Goal: Transaction & Acquisition: Purchase product/service

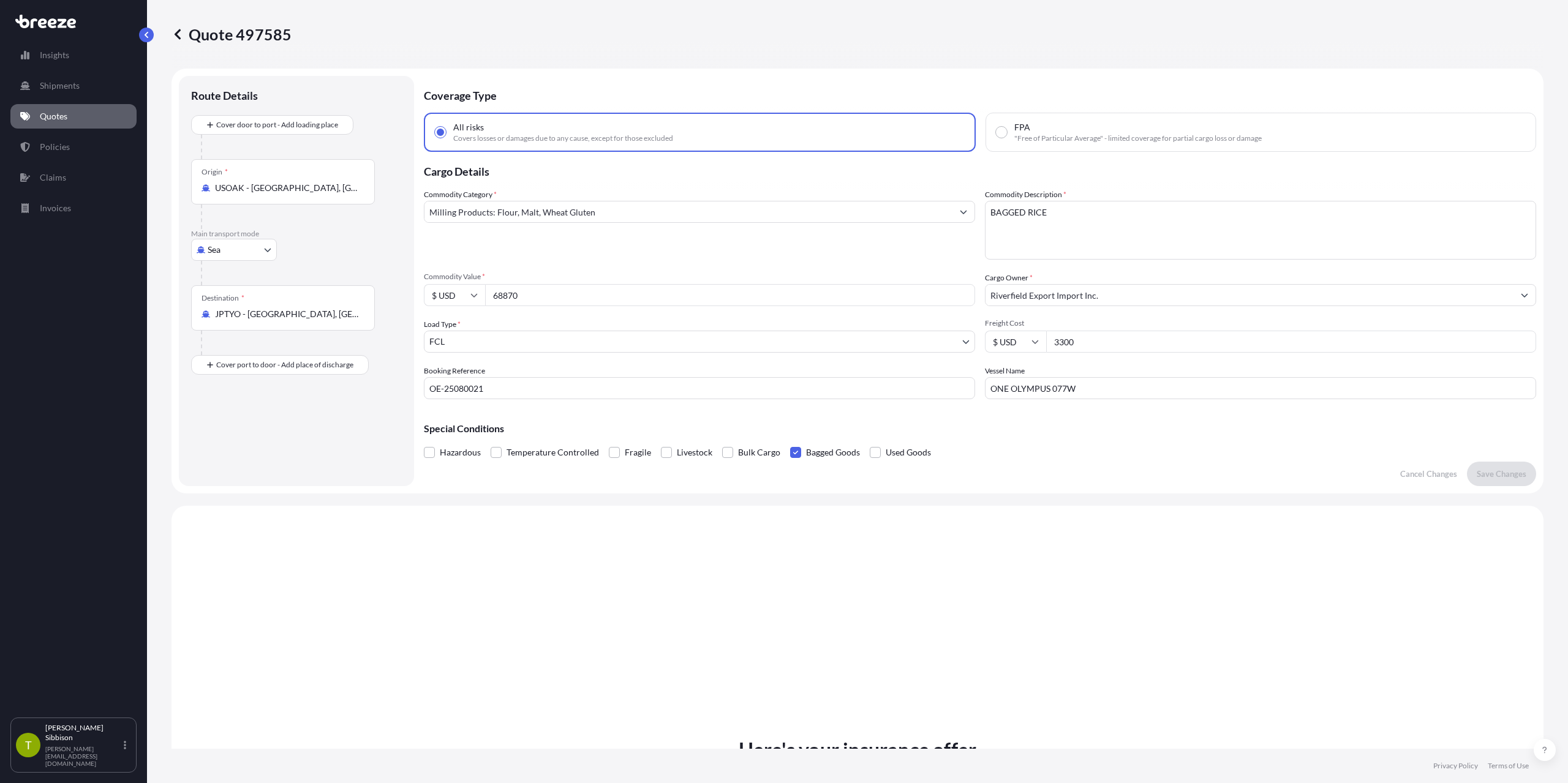
select select "Sea"
select select "2"
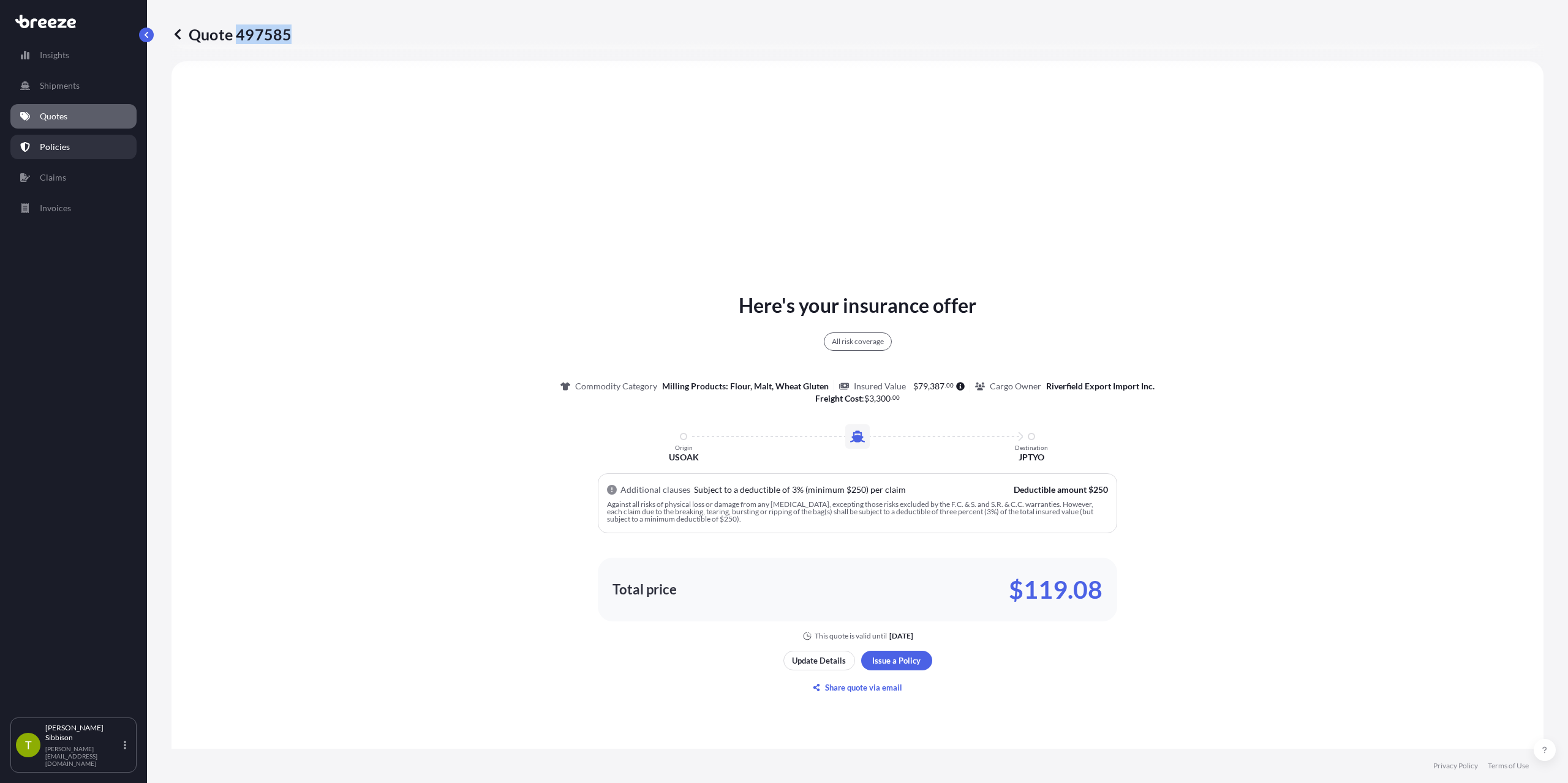
click at [55, 143] on p "Policies" at bounding box center [55, 147] width 30 height 12
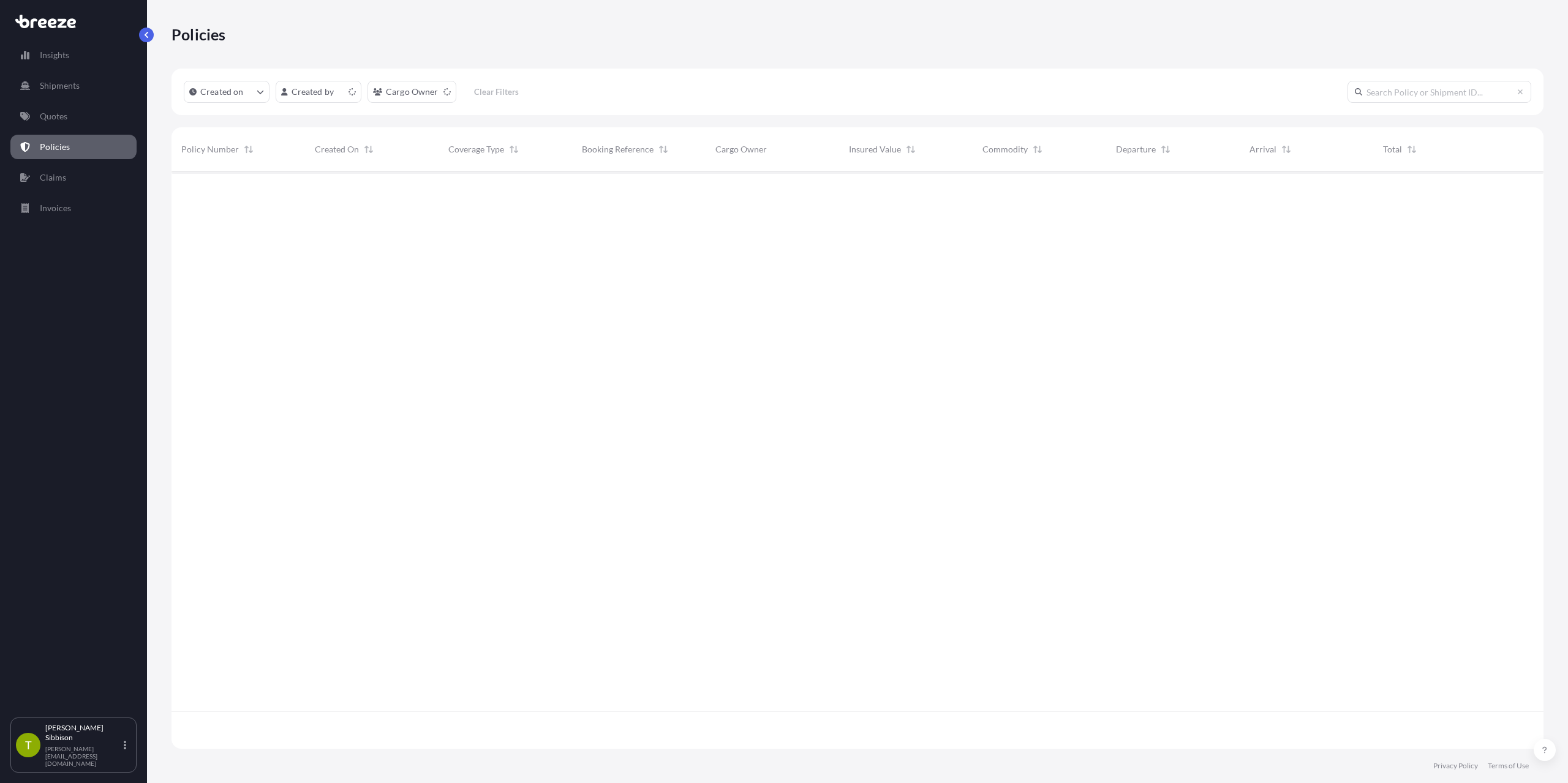
scroll to position [575, 1362]
click at [81, 117] on link "Quotes" at bounding box center [73, 116] width 126 height 25
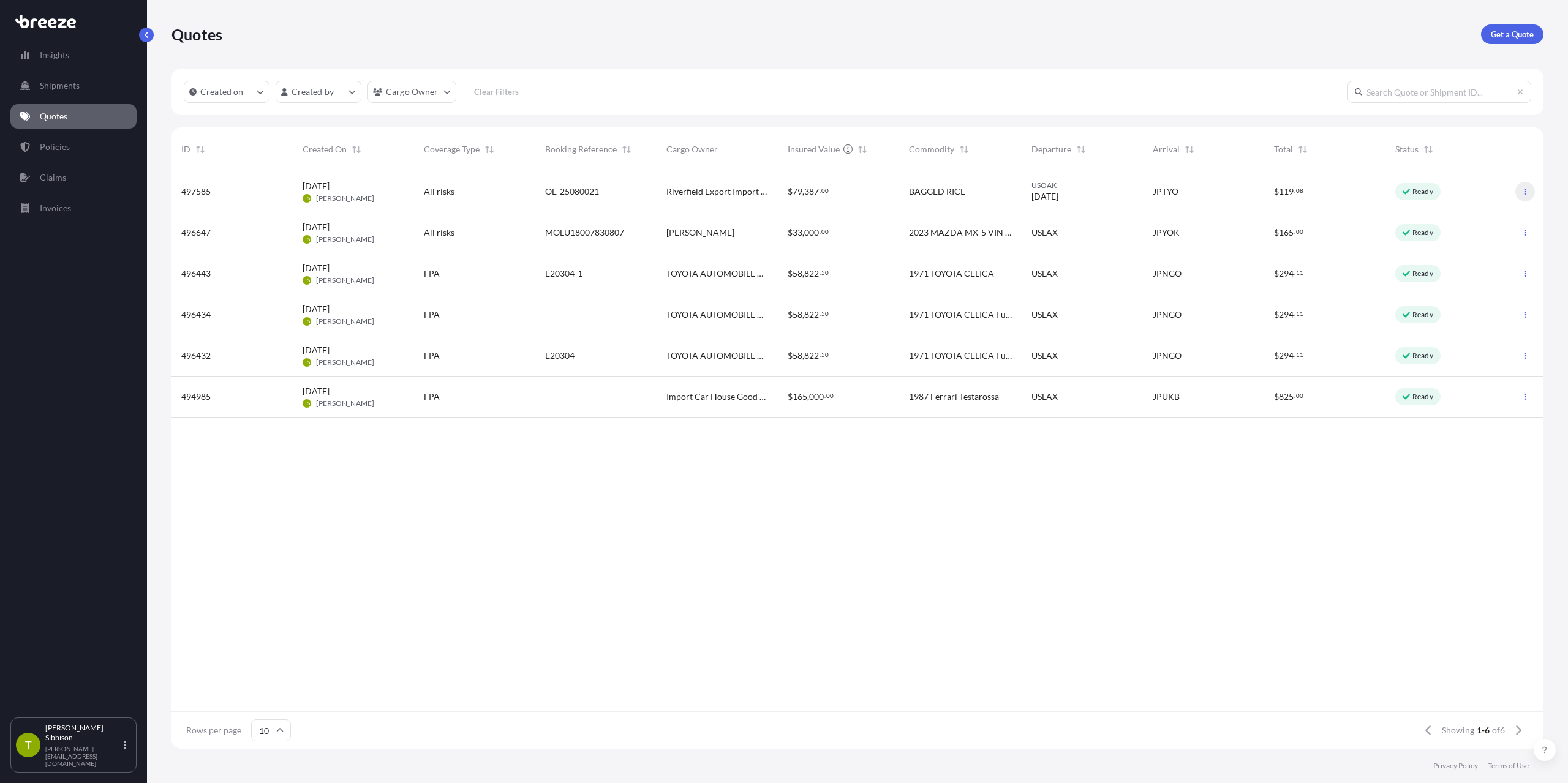
click at [1522, 190] on icon "button" at bounding box center [1525, 191] width 8 height 8
click at [765, 192] on span "Riverfield Export Import Inc." at bounding box center [717, 192] width 102 height 12
select select "Sea"
select select "2"
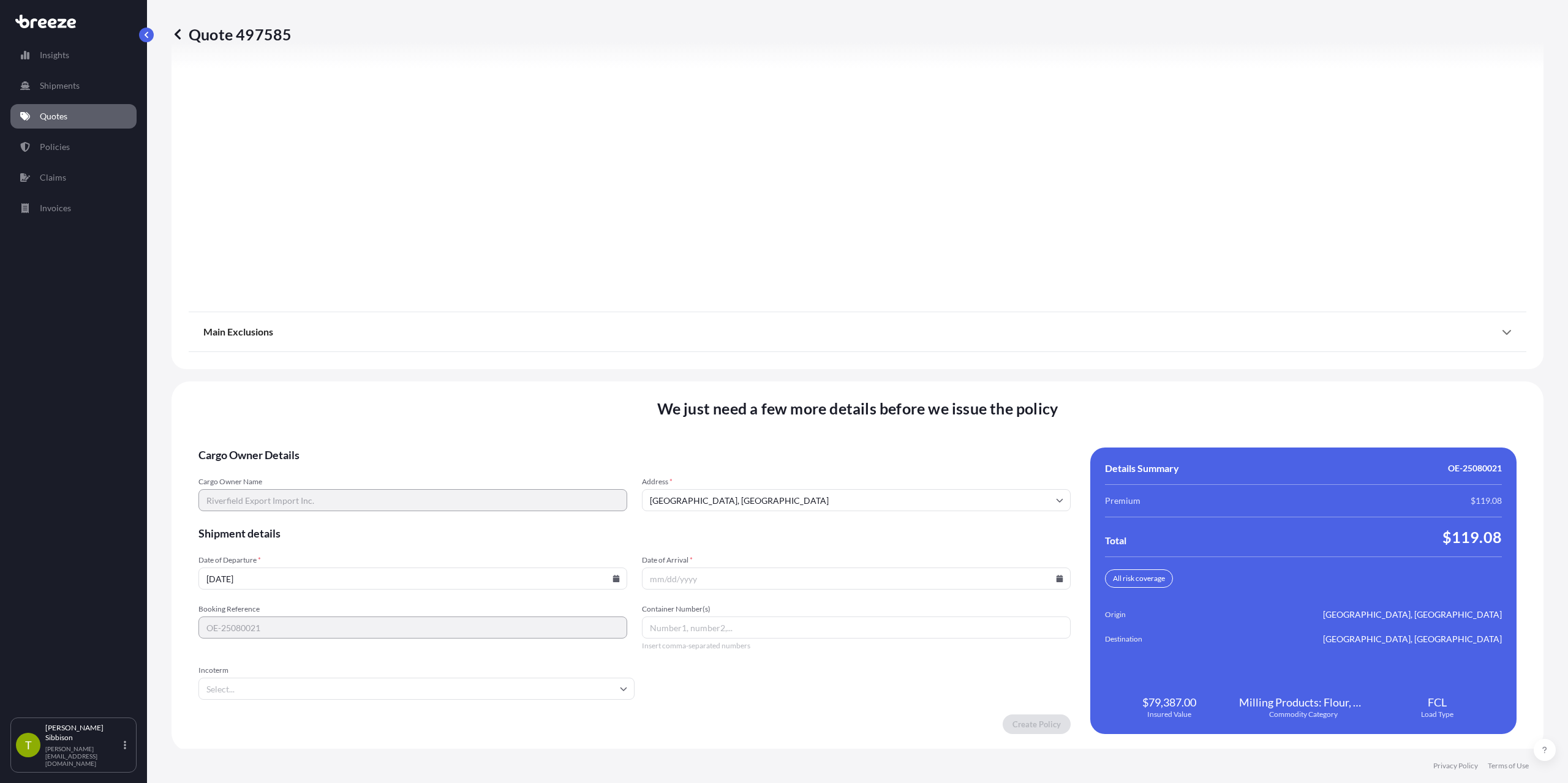
scroll to position [1439, 0]
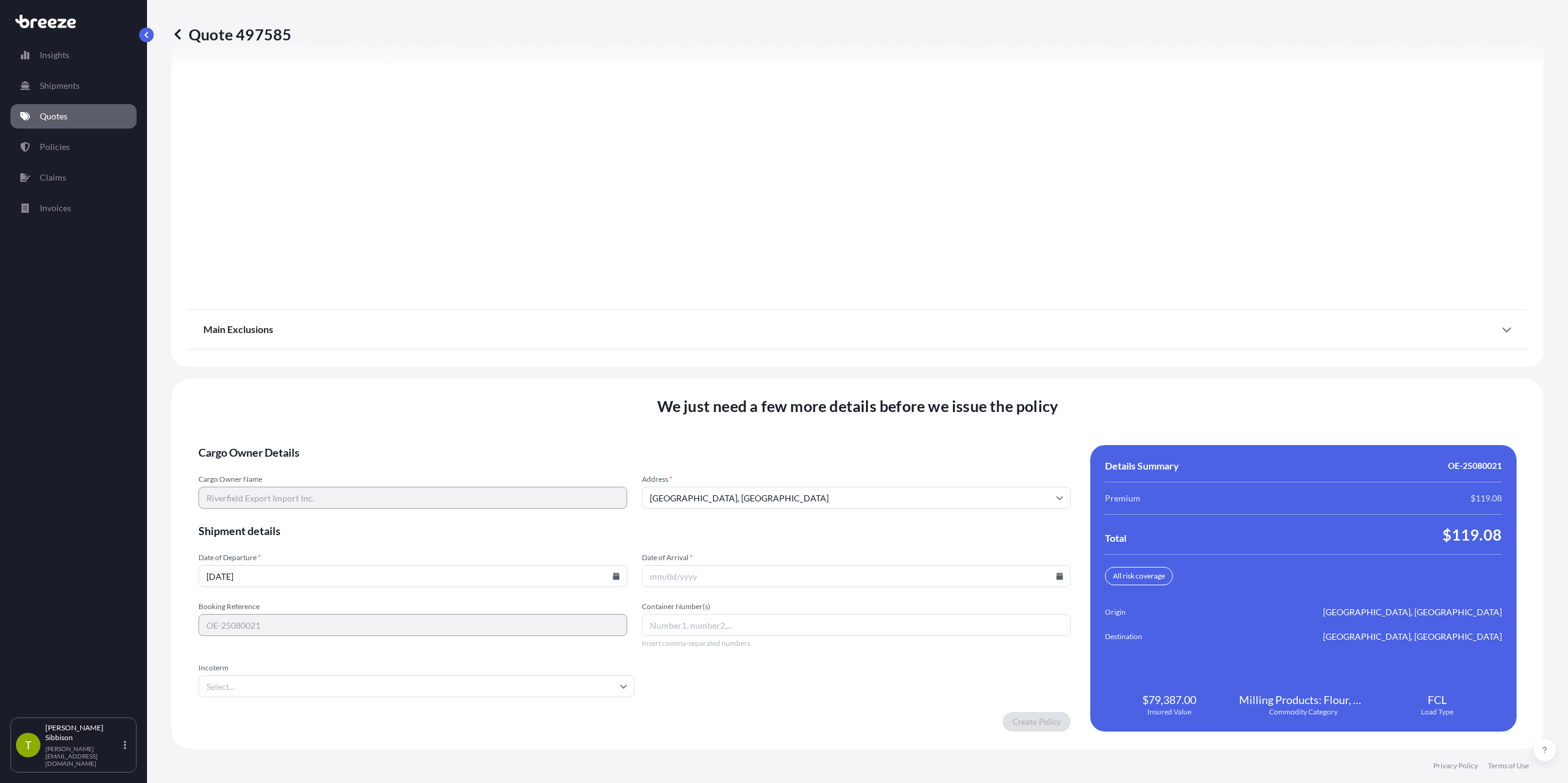
click at [281, 575] on input "[DATE]" at bounding box center [413, 576] width 429 height 22
click at [613, 575] on icon at bounding box center [617, 576] width 7 height 8
click at [432, 513] on button "29" at bounding box center [423, 507] width 20 height 20
type input "08/29/2025"
click at [664, 582] on input "Date of Arrival *" at bounding box center [856, 576] width 429 height 22
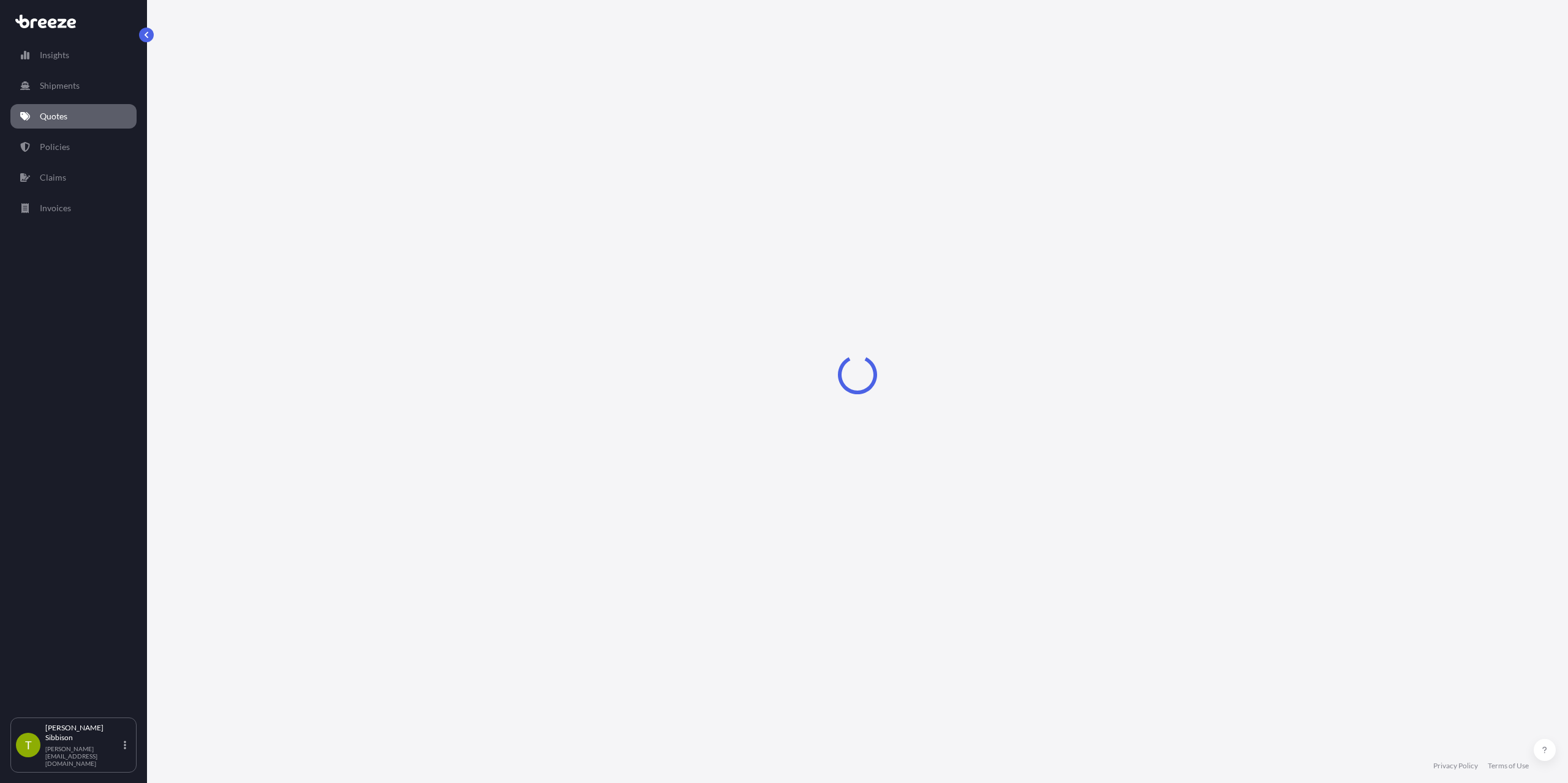
select select "Sea"
select select "2"
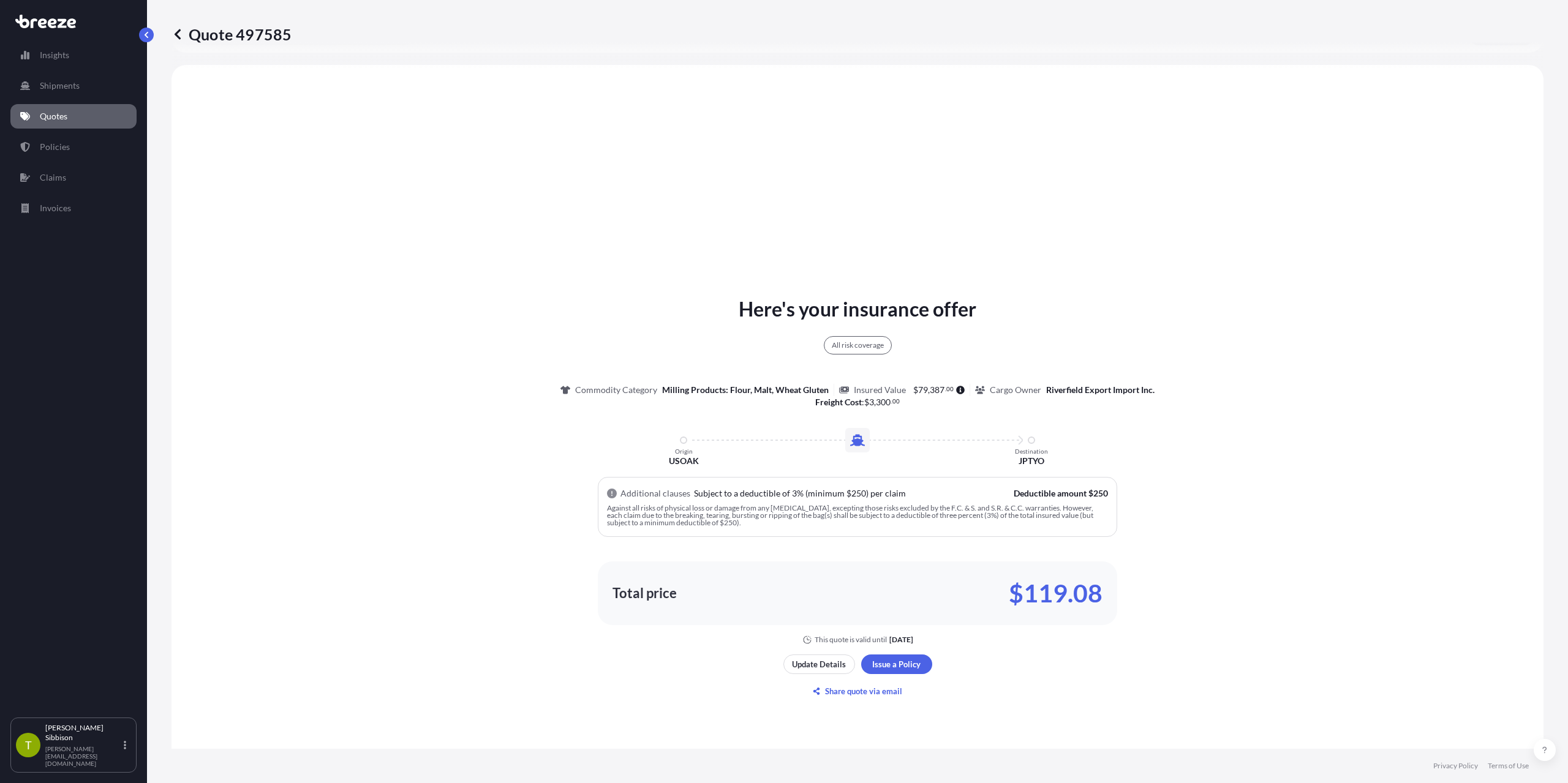
scroll to position [444, 0]
click at [906, 649] on div "Here's your insurance offer All risk coverage Commodity Category Milling Produc…" at bounding box center [857, 494] width 1338 height 831
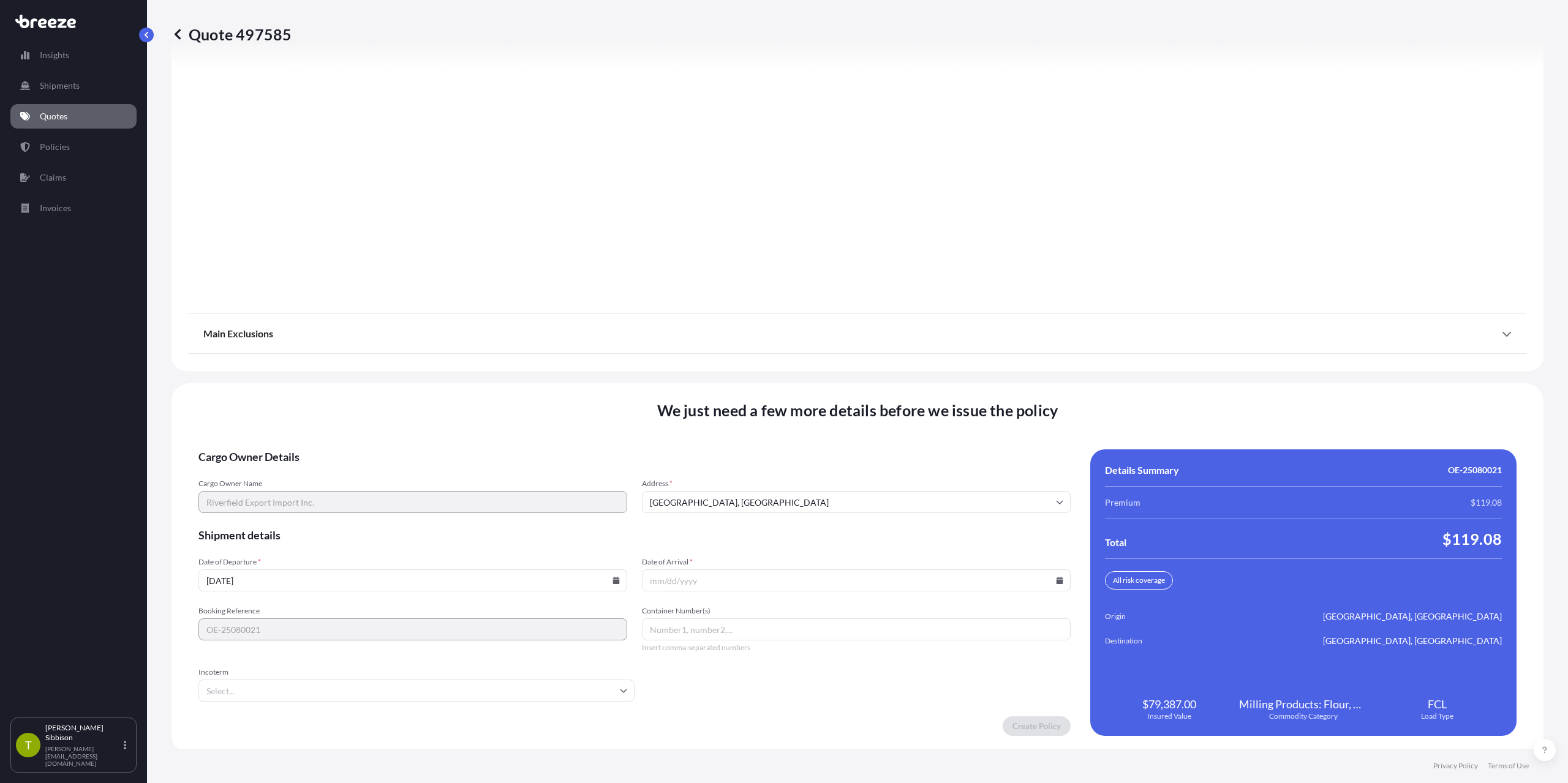
scroll to position [1439, 0]
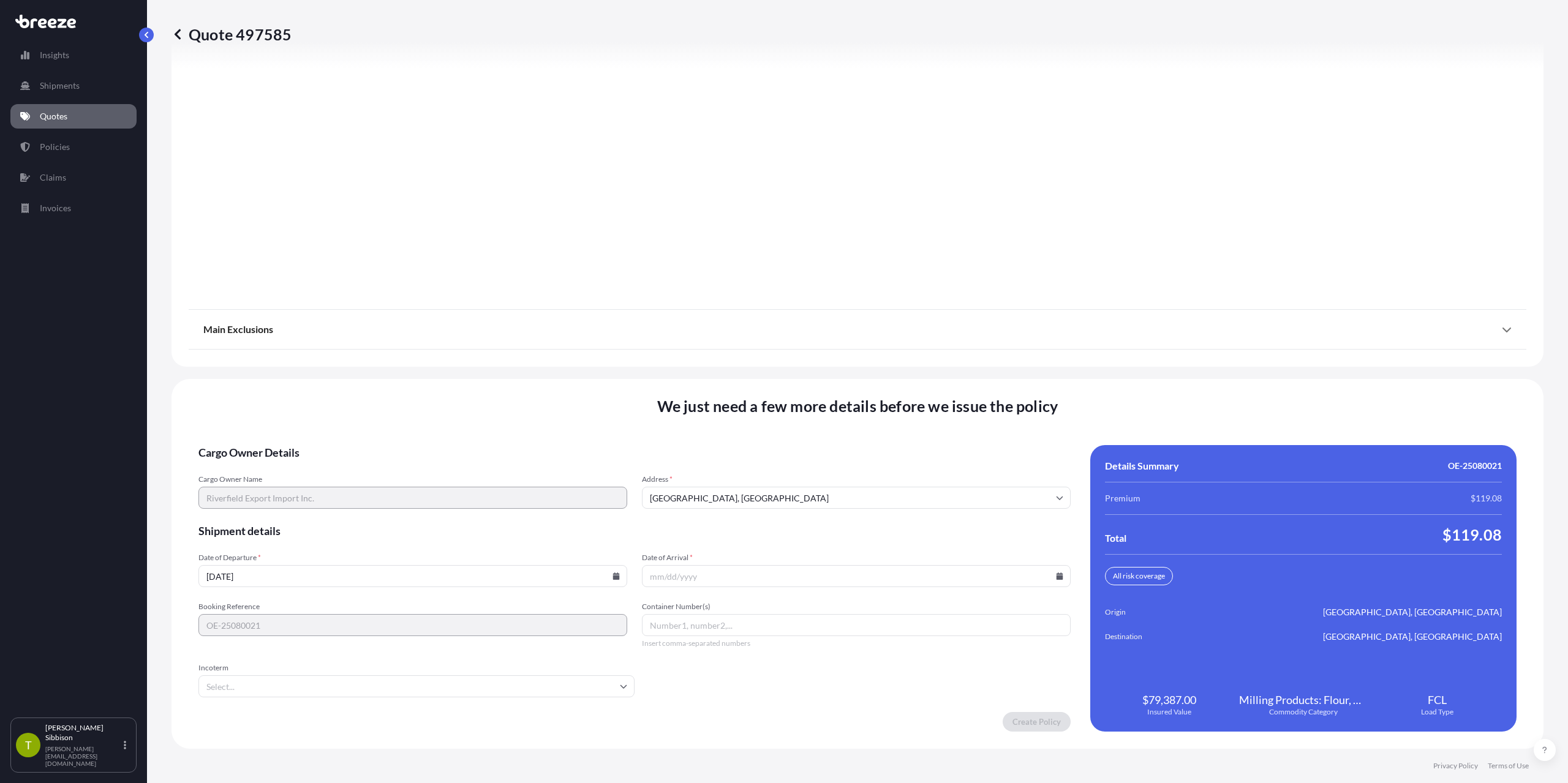
click at [374, 582] on input "[DATE]" at bounding box center [413, 576] width 429 height 22
click at [618, 573] on input "[DATE]" at bounding box center [413, 576] width 429 height 22
click at [615, 577] on icon at bounding box center [617, 576] width 7 height 8
click at [412, 510] on button "28" at bounding box center [411, 513] width 20 height 20
type input "[DATE]"
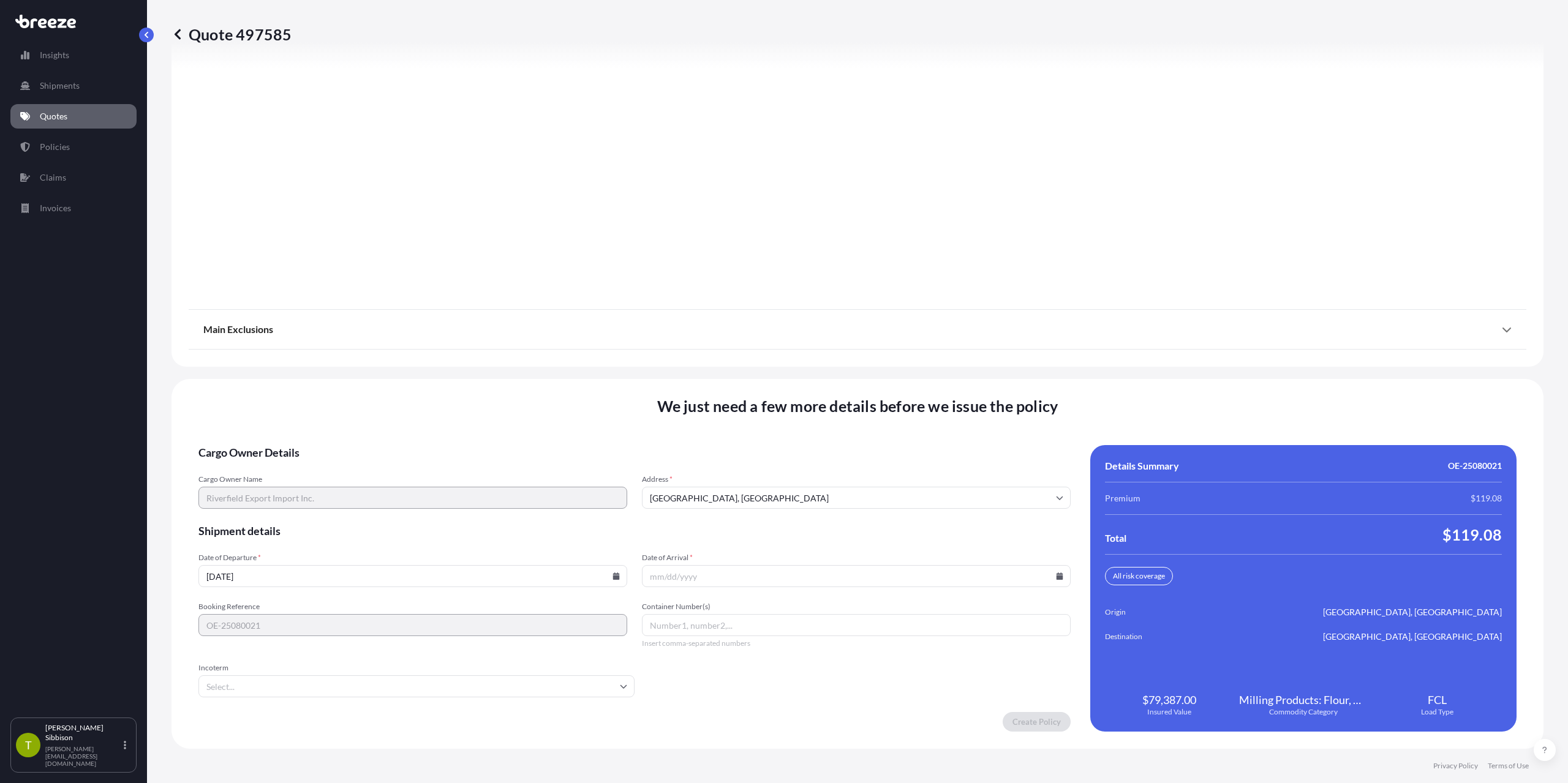
click at [753, 587] on form "Cargo Owner Details Cargo Owner Name Riverfield Export Import Inc. Address * [G…" at bounding box center [634, 588] width 872 height 287
click at [756, 582] on input "Date of Arrival *" at bounding box center [856, 576] width 429 height 22
click at [1049, 580] on input "Date of Arrival *" at bounding box center [856, 576] width 429 height 22
click at [1056, 578] on icon at bounding box center [1060, 576] width 7 height 8
click at [933, 371] on icon at bounding box center [935, 369] width 5 height 8
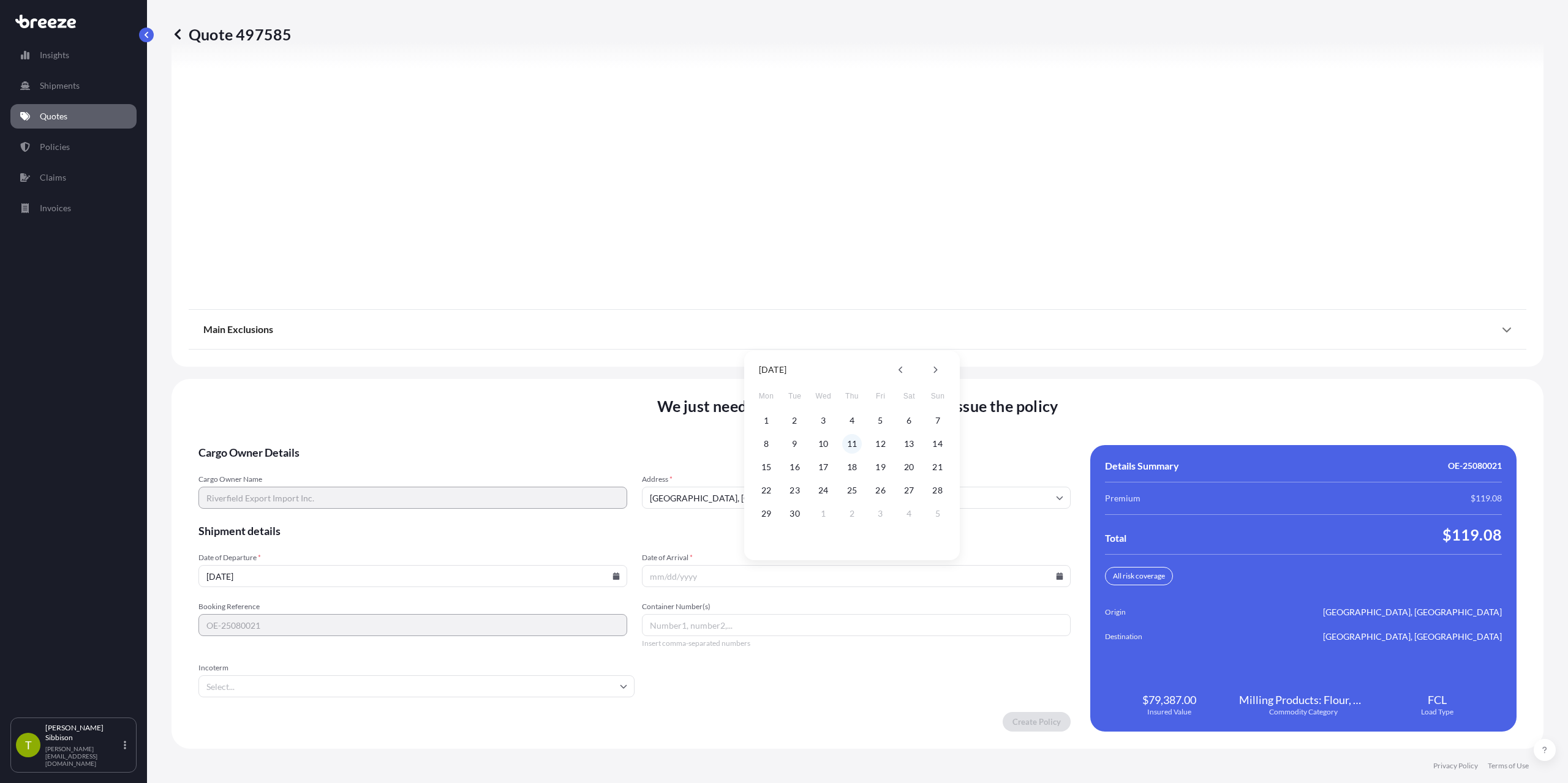
click at [850, 437] on button "11" at bounding box center [852, 444] width 20 height 20
type input "[DATE]"
click at [690, 624] on input "Container Number(s)" at bounding box center [856, 625] width 429 height 22
paste input "ONEU1629416"
paste input "ONEU5764348"
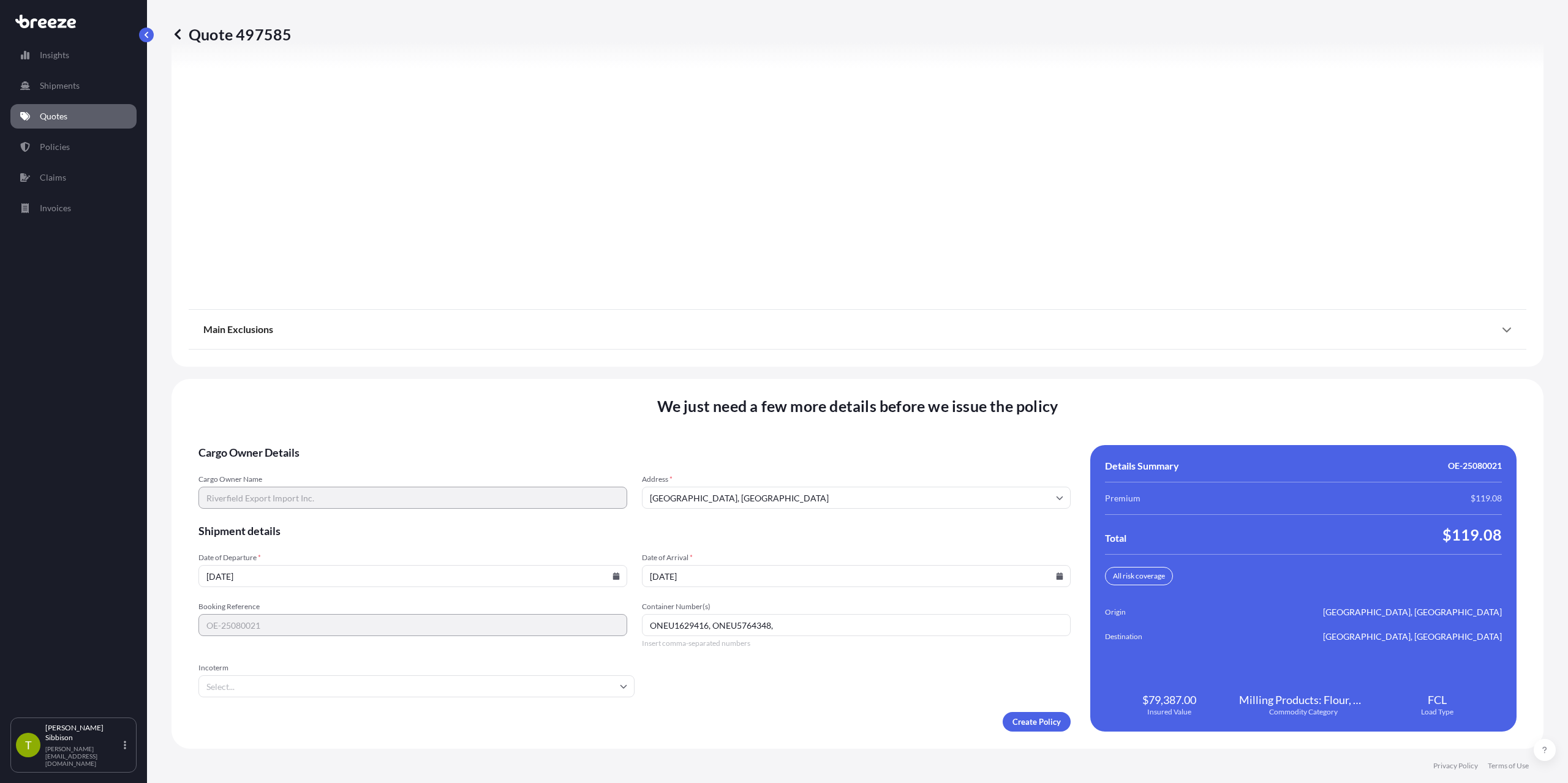
paste input "TGBU4525857"
type input "ONEU1629416, ONEU5764348, TGBU4525857"
click at [507, 689] on input "Incoterm" at bounding box center [417, 686] width 436 height 22
click at [408, 560] on li "CIF" at bounding box center [415, 566] width 423 height 23
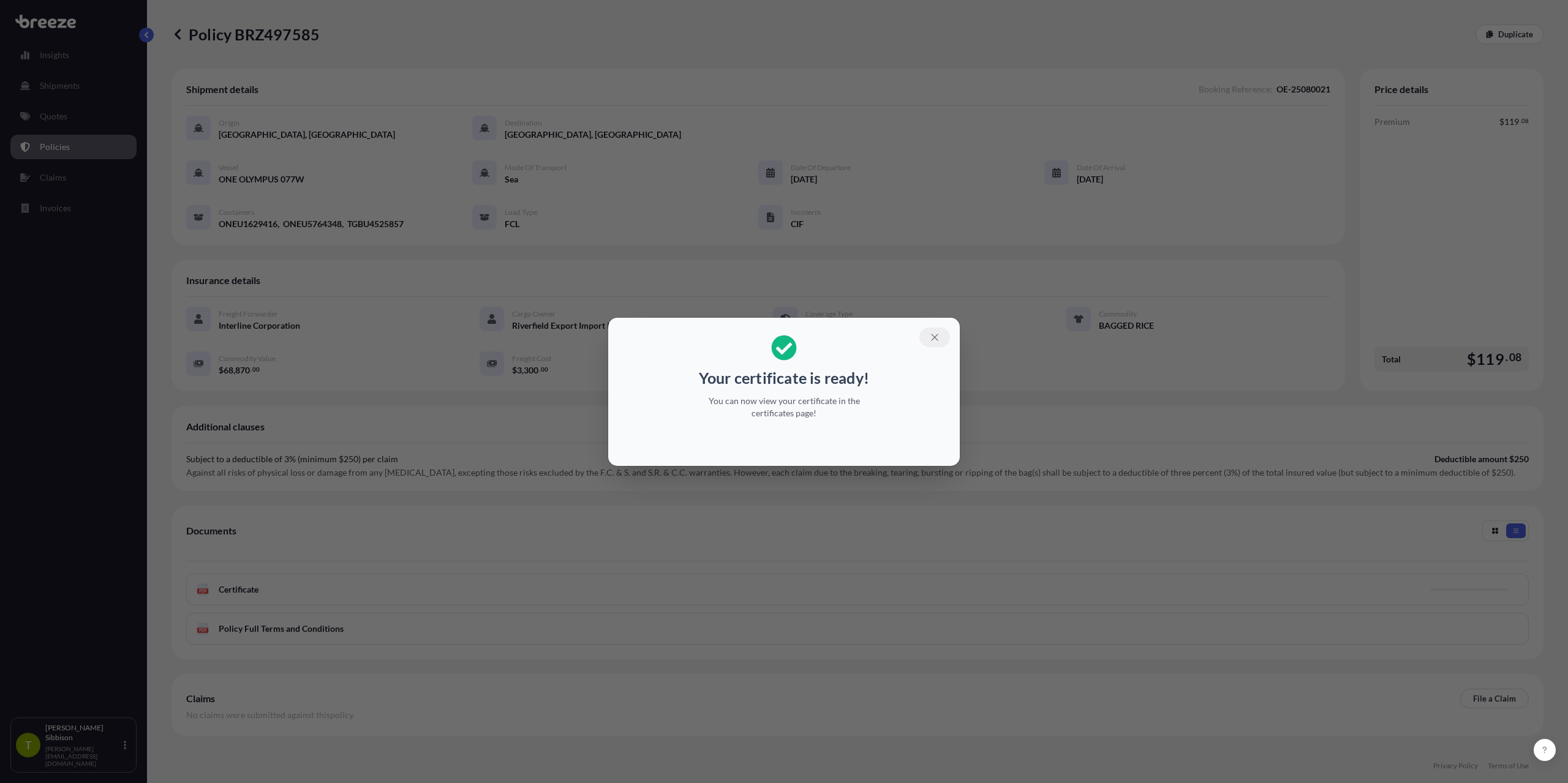
click at [934, 337] on icon "button" at bounding box center [934, 337] width 7 height 7
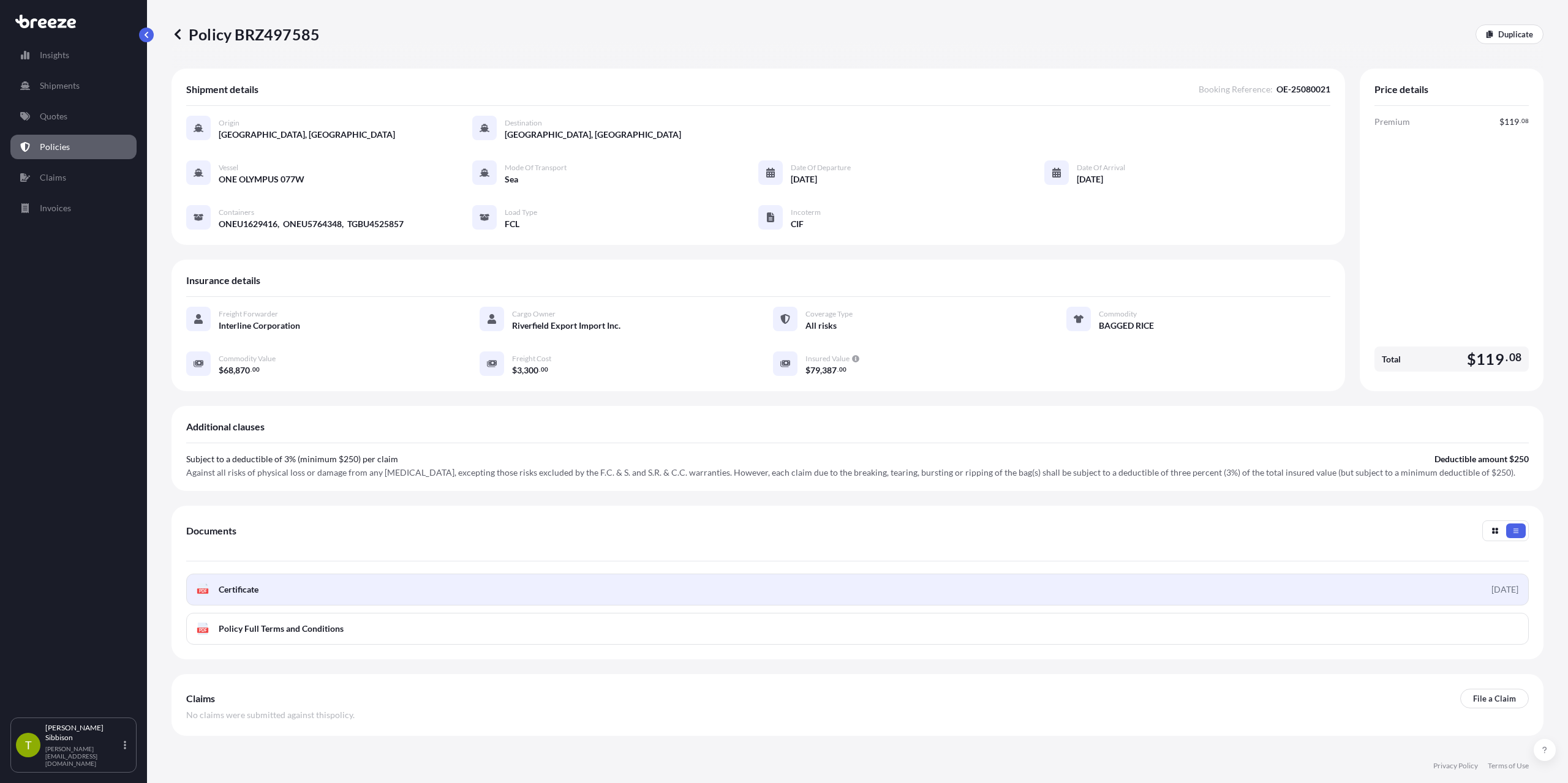
click at [1492, 595] on div "[DATE]" at bounding box center [1504, 590] width 27 height 12
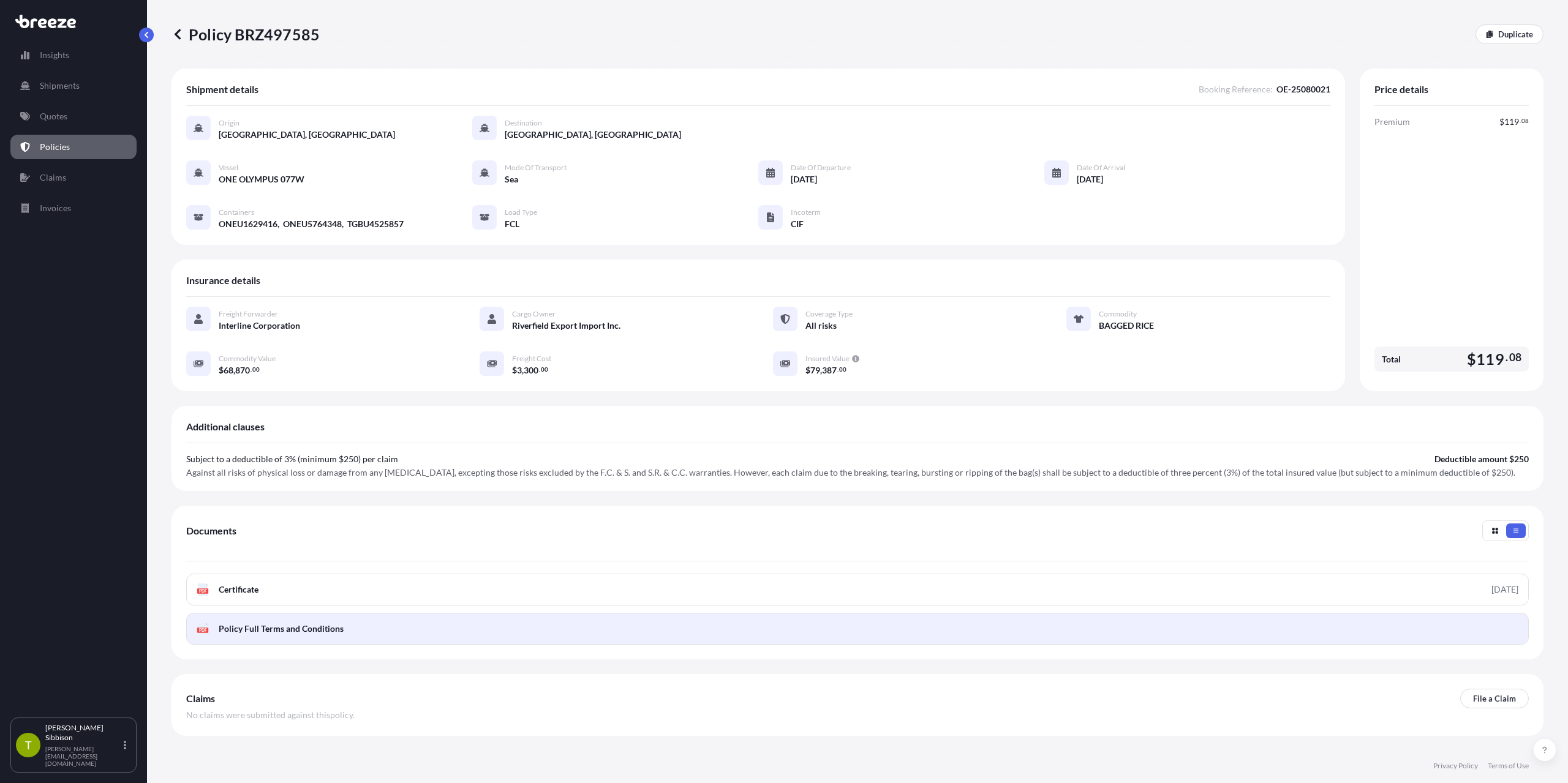
click at [1490, 634] on link "PDF Policy Full Terms and Conditions" at bounding box center [858, 629] width 1343 height 32
